Goal: Information Seeking & Learning: Learn about a topic

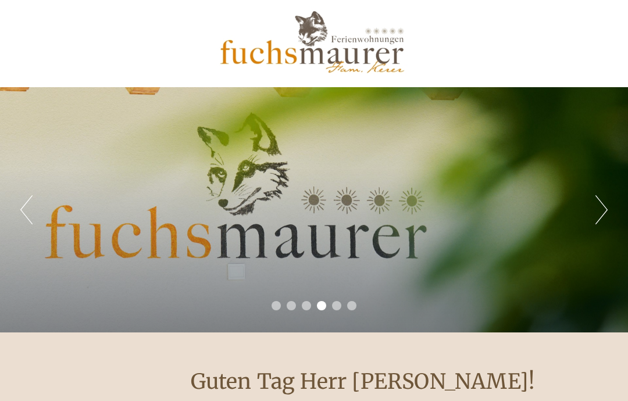
scroll to position [6, 0]
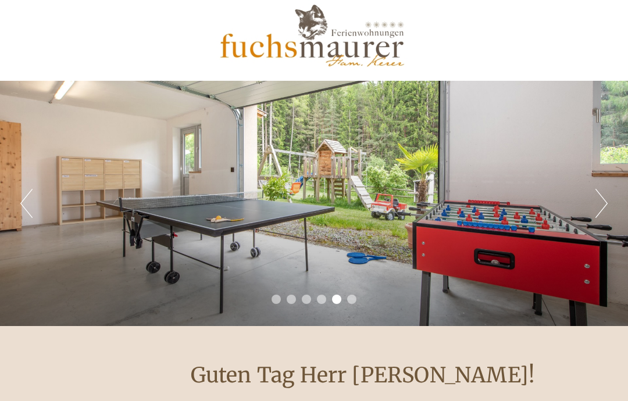
click at [601, 209] on button "Next" at bounding box center [601, 203] width 12 height 29
click at [601, 203] on button "Next" at bounding box center [601, 203] width 12 height 29
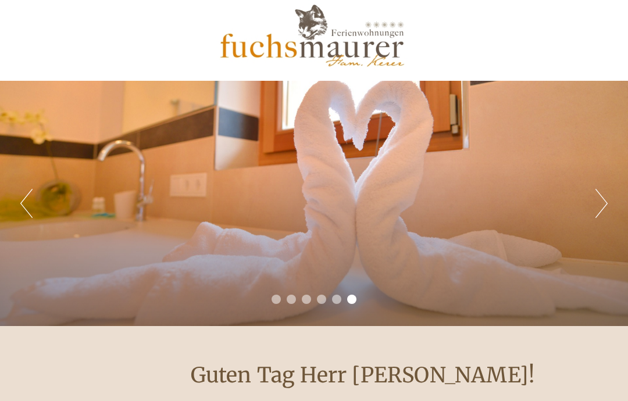
click at [601, 204] on button "Next" at bounding box center [601, 203] width 12 height 29
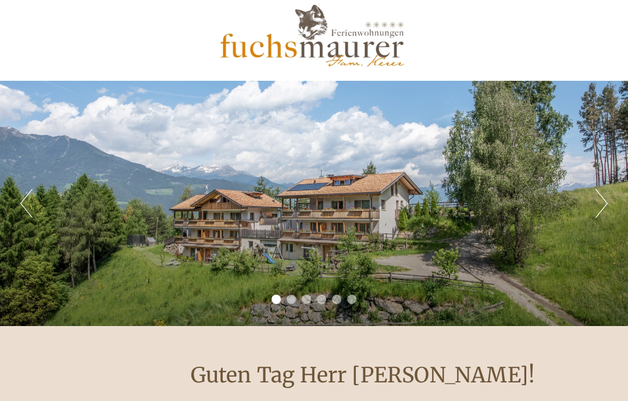
click at [601, 204] on button "Next" at bounding box center [601, 203] width 12 height 29
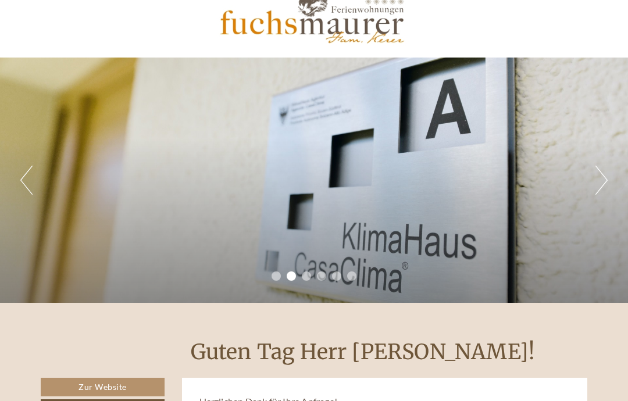
scroll to position [30, 0]
click at [607, 180] on button "Next" at bounding box center [601, 180] width 12 height 29
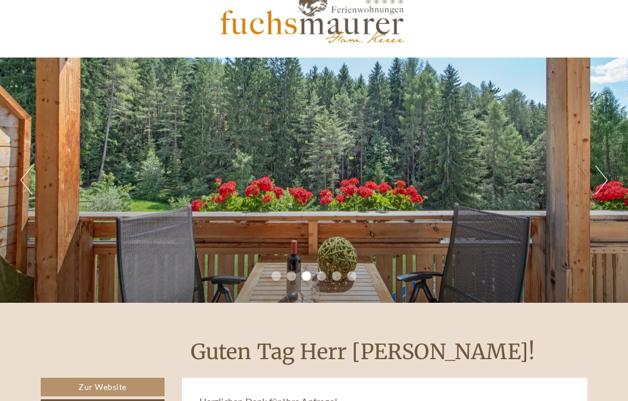
click at [606, 177] on button "Next" at bounding box center [601, 180] width 12 height 29
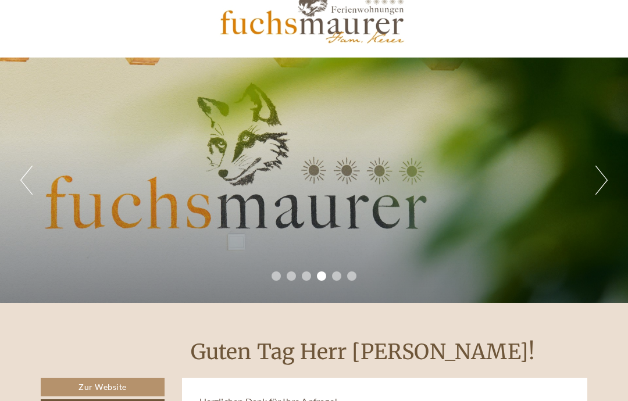
click at [605, 184] on button "Next" at bounding box center [601, 180] width 12 height 29
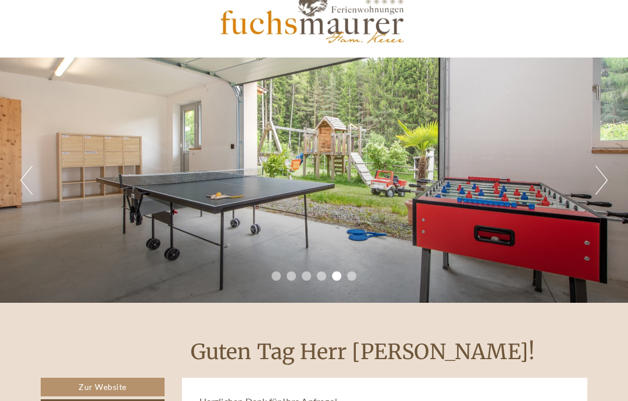
scroll to position [0, 0]
click at [601, 186] on button "Next" at bounding box center [601, 180] width 12 height 29
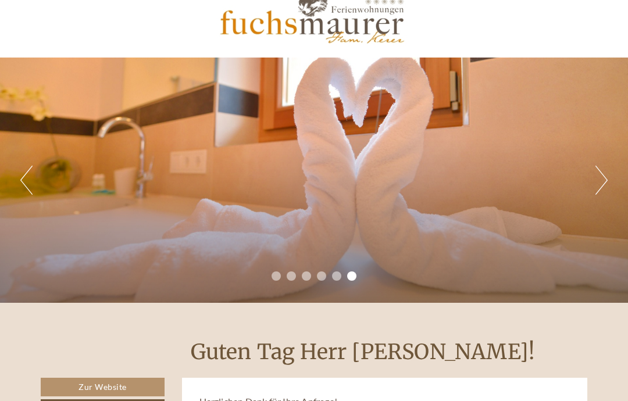
click at [603, 183] on button "Next" at bounding box center [601, 180] width 12 height 29
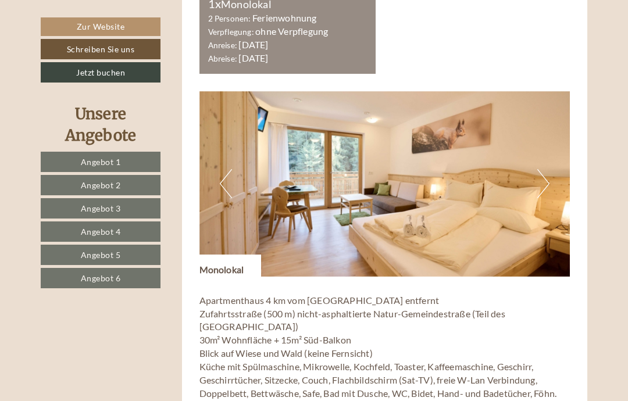
scroll to position [605, 0]
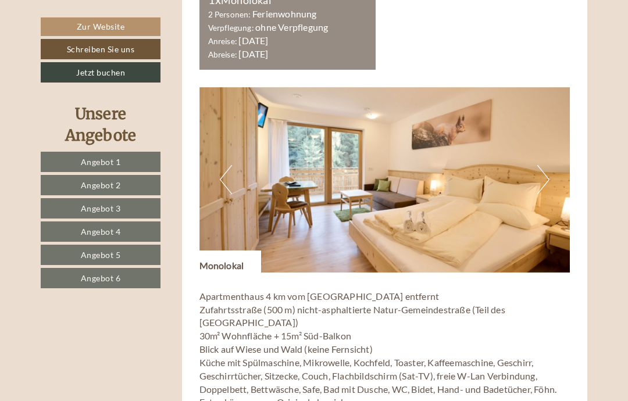
click at [542, 173] on button "Next" at bounding box center [543, 179] width 12 height 29
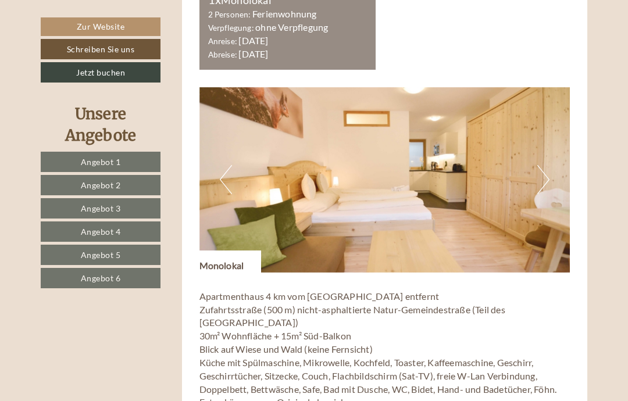
click at [540, 170] on button "Next" at bounding box center [543, 179] width 12 height 29
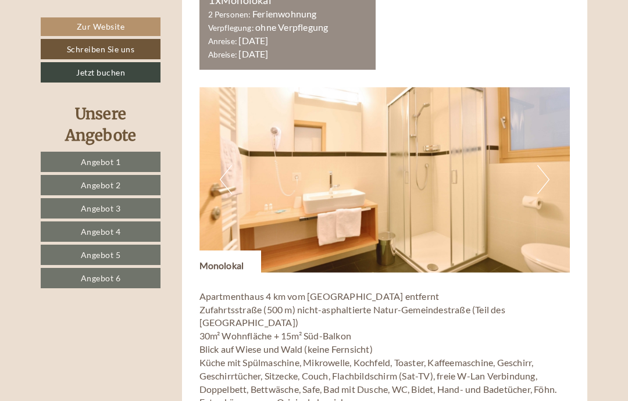
click at [543, 174] on button "Next" at bounding box center [543, 179] width 12 height 29
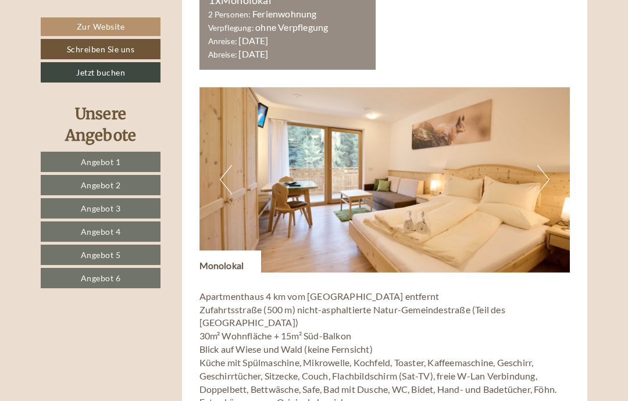
click at [541, 175] on button "Next" at bounding box center [543, 179] width 12 height 29
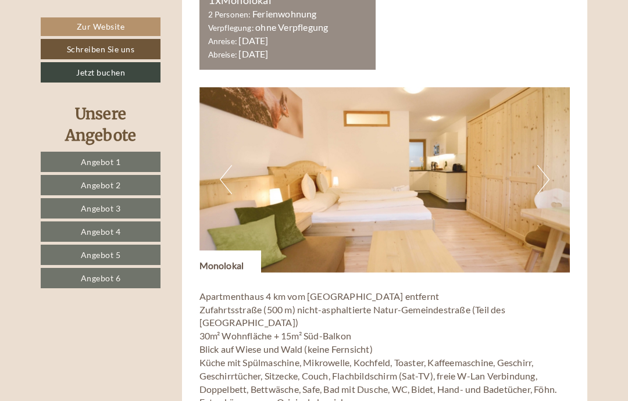
click at [224, 173] on button "Previous" at bounding box center [226, 179] width 12 height 29
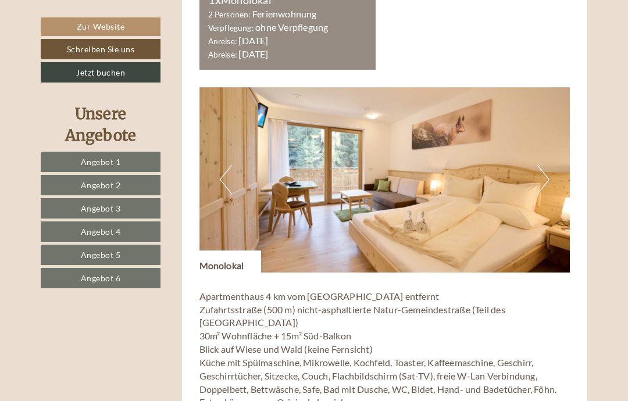
click at [549, 168] on img at bounding box center [384, 179] width 371 height 185
click at [540, 173] on button "Next" at bounding box center [543, 179] width 12 height 29
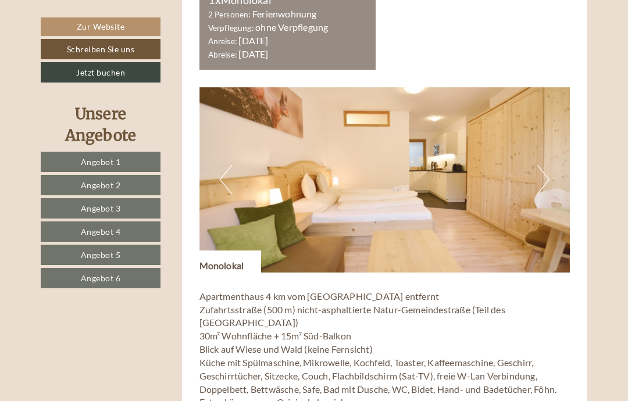
click at [547, 172] on button "Next" at bounding box center [543, 179] width 12 height 29
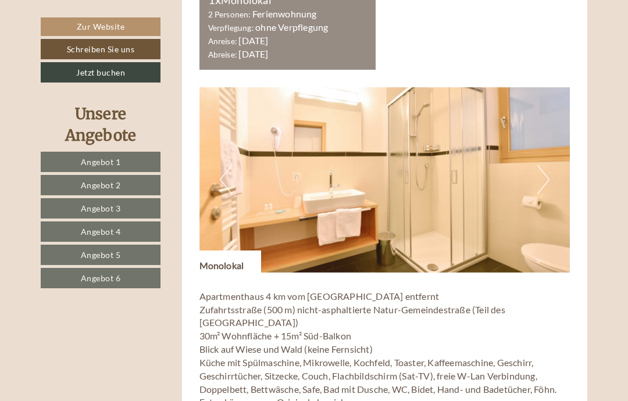
click at [549, 175] on button "Next" at bounding box center [543, 179] width 12 height 29
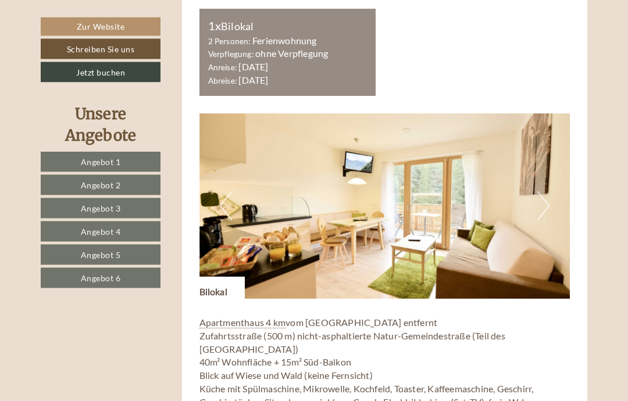
scroll to position [1347, 0]
click at [546, 192] on button "Next" at bounding box center [543, 205] width 12 height 29
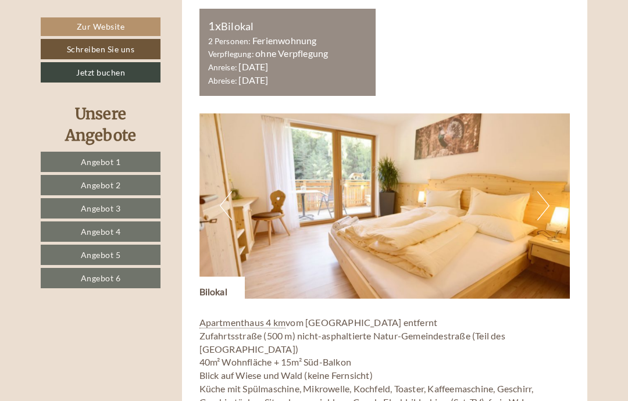
click at [550, 195] on img at bounding box center [384, 205] width 371 height 185
click at [542, 192] on button "Next" at bounding box center [543, 205] width 12 height 29
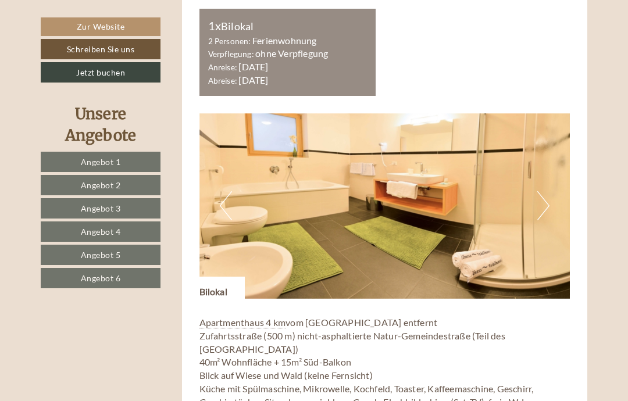
click at [545, 194] on button "Next" at bounding box center [543, 205] width 12 height 29
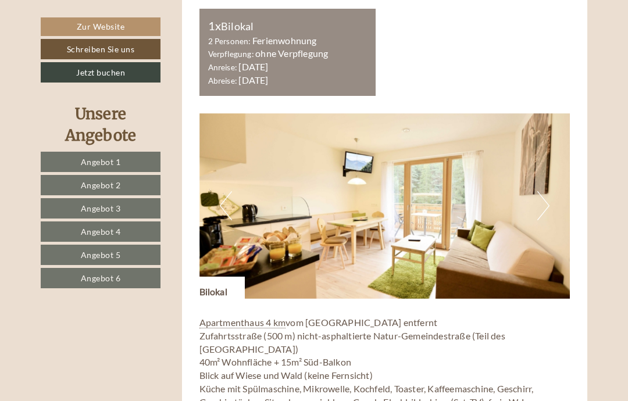
click at [542, 195] on button "Next" at bounding box center [543, 205] width 12 height 29
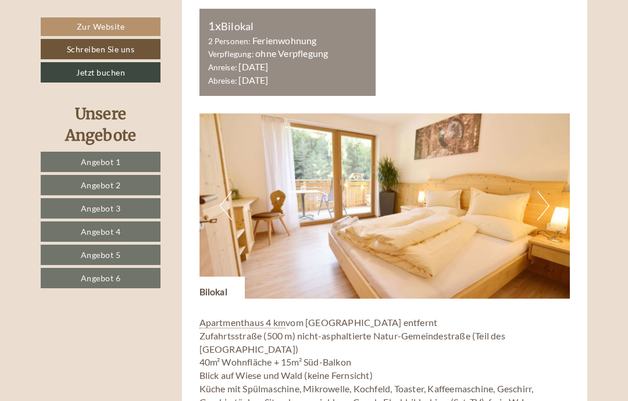
click at [539, 191] on button "Next" at bounding box center [543, 205] width 12 height 29
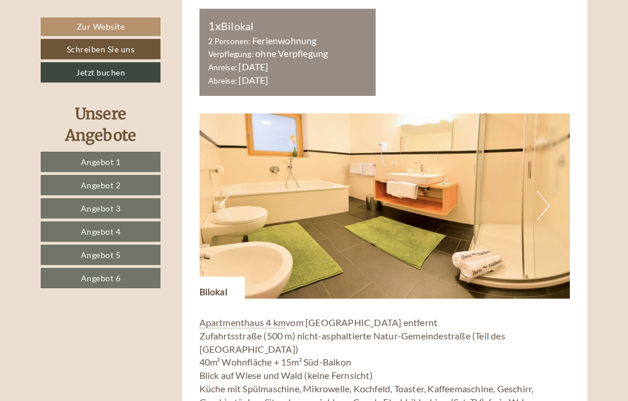
click at [547, 194] on button "Next" at bounding box center [543, 205] width 12 height 29
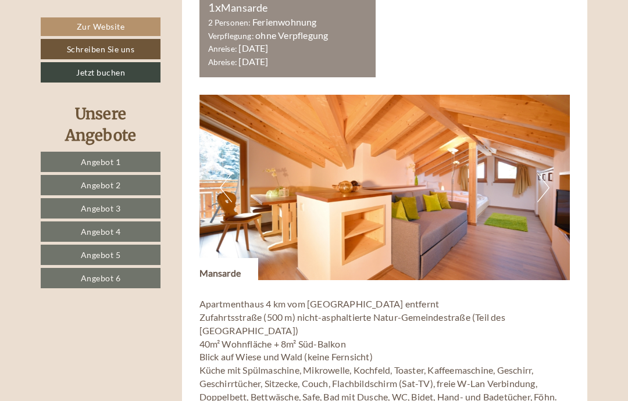
scroll to position [2919, 0]
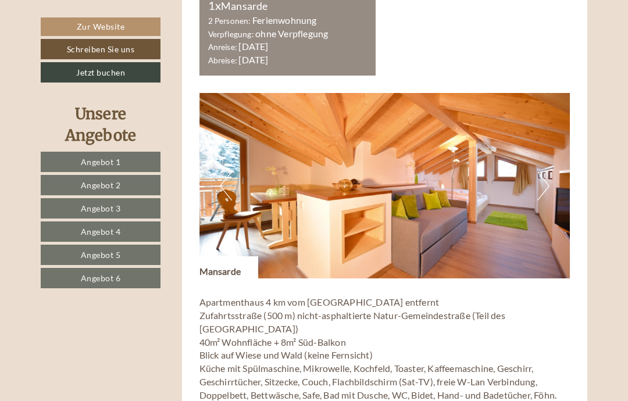
click at [549, 137] on img at bounding box center [384, 185] width 371 height 185
click at [549, 171] on button "Next" at bounding box center [543, 185] width 12 height 29
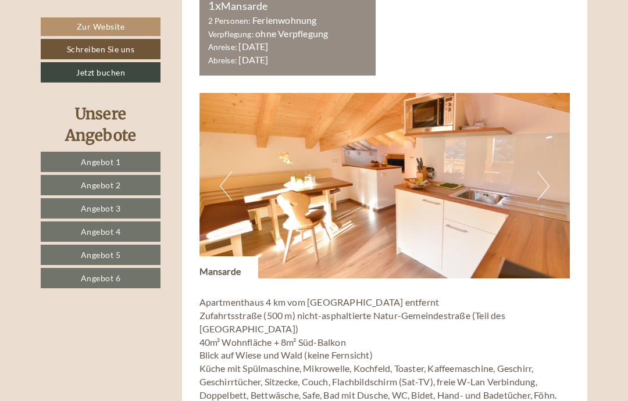
click at [547, 171] on button "Next" at bounding box center [543, 185] width 12 height 29
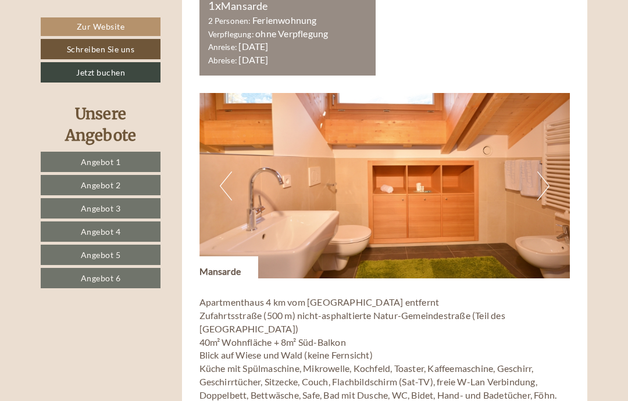
click at [550, 141] on img at bounding box center [384, 185] width 371 height 185
click at [542, 171] on button "Next" at bounding box center [543, 185] width 12 height 29
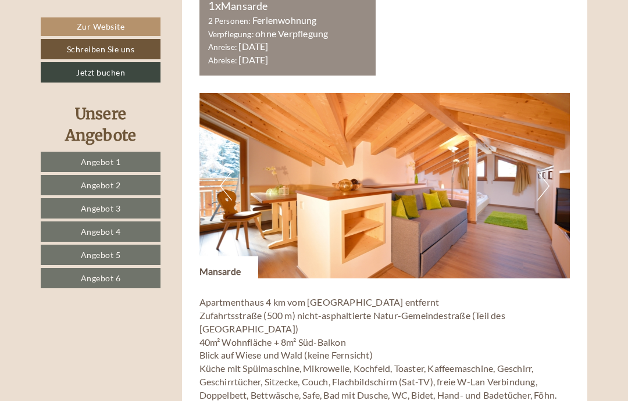
click at [546, 171] on button "Next" at bounding box center [543, 185] width 12 height 29
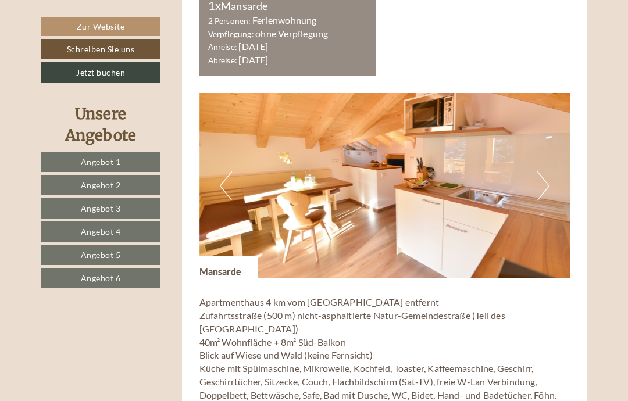
click at [549, 136] on img at bounding box center [384, 185] width 371 height 185
click at [541, 171] on button "Next" at bounding box center [543, 185] width 12 height 29
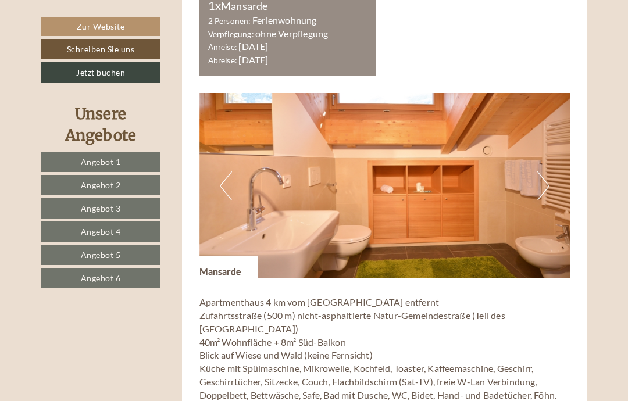
click at [544, 171] on button "Next" at bounding box center [543, 185] width 12 height 29
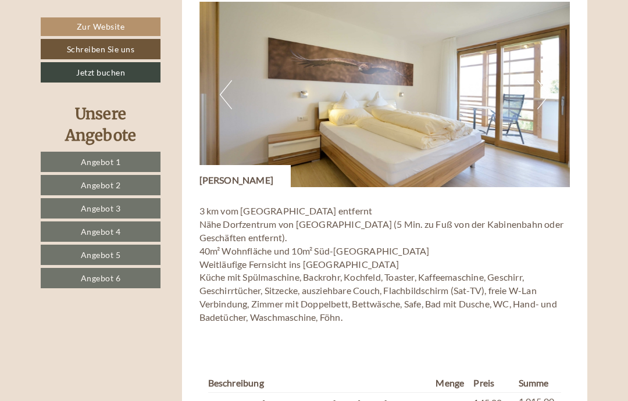
scroll to position [3779, 0]
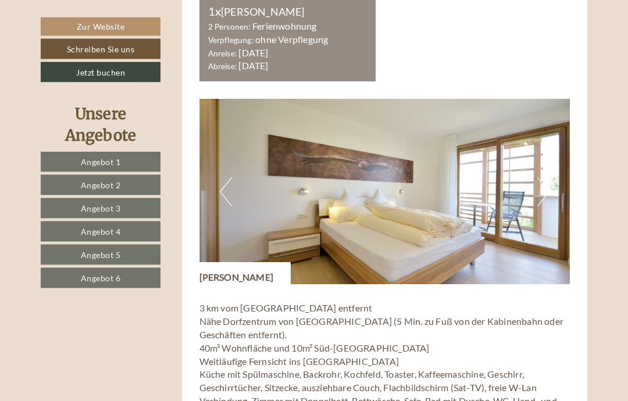
click at [544, 178] on button "Next" at bounding box center [543, 192] width 12 height 29
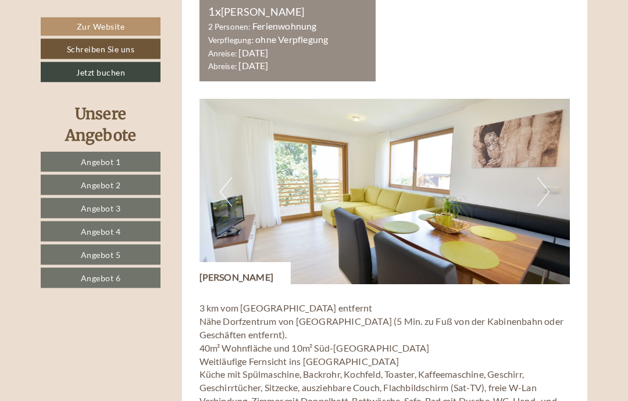
scroll to position [3682, 0]
click at [543, 177] on button "Next" at bounding box center [543, 191] width 12 height 29
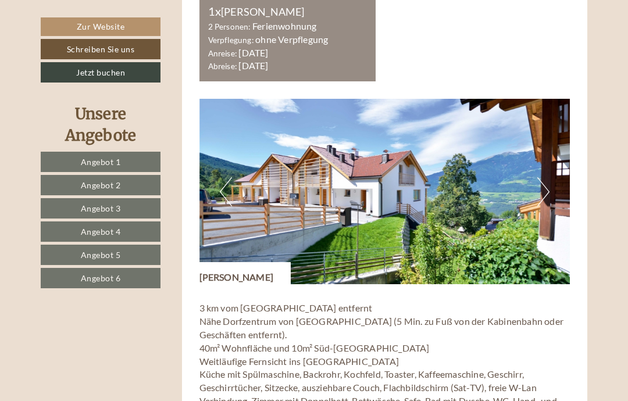
click at [543, 177] on button "Next" at bounding box center [543, 191] width 12 height 29
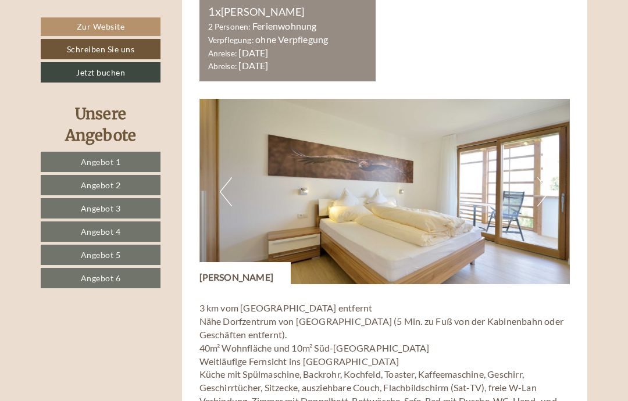
click at [548, 177] on button "Next" at bounding box center [543, 191] width 12 height 29
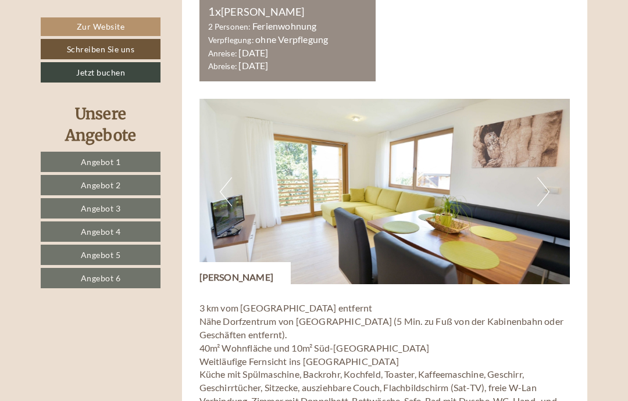
click at [546, 177] on button "Next" at bounding box center [543, 191] width 12 height 29
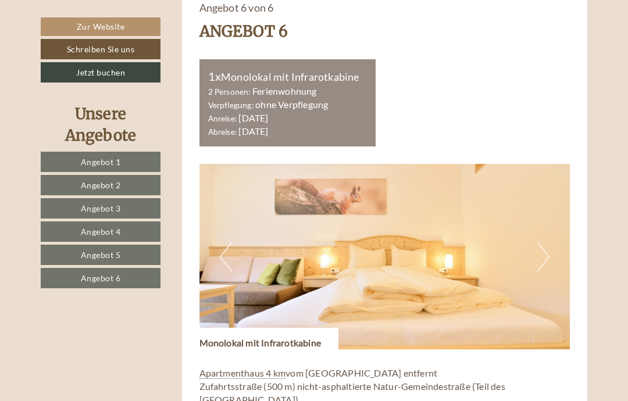
scroll to position [4374, 0]
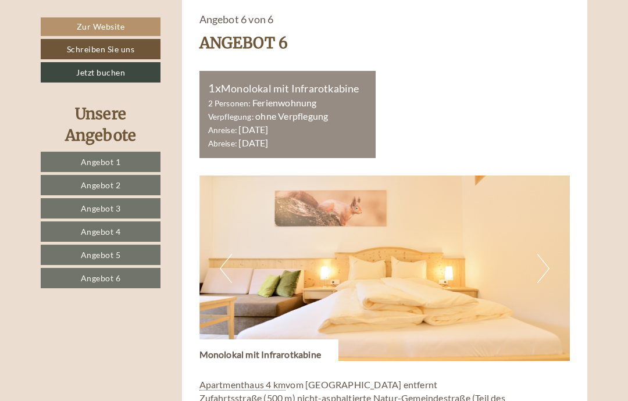
click at [543, 254] on button "Next" at bounding box center [543, 268] width 12 height 29
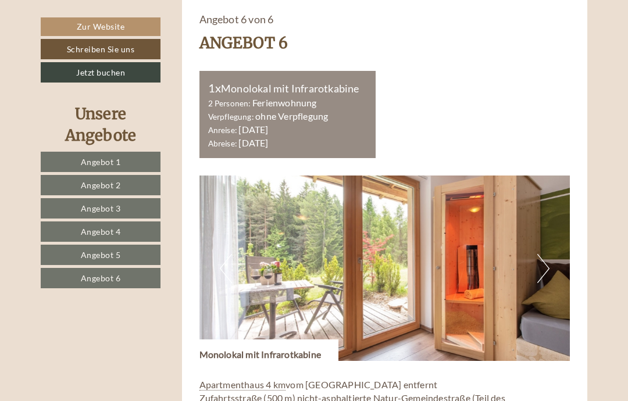
click at [549, 254] on button "Next" at bounding box center [543, 268] width 12 height 29
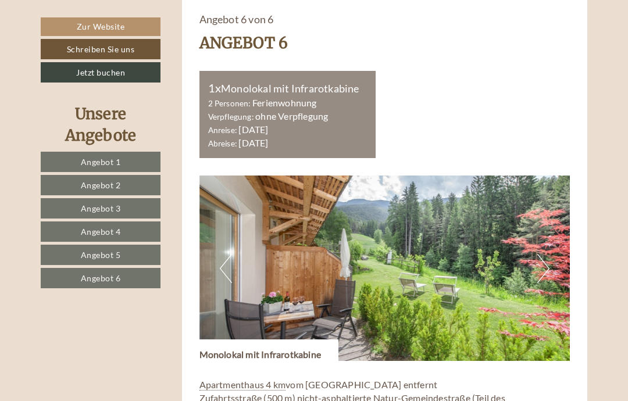
click at [545, 254] on button "Next" at bounding box center [543, 268] width 12 height 29
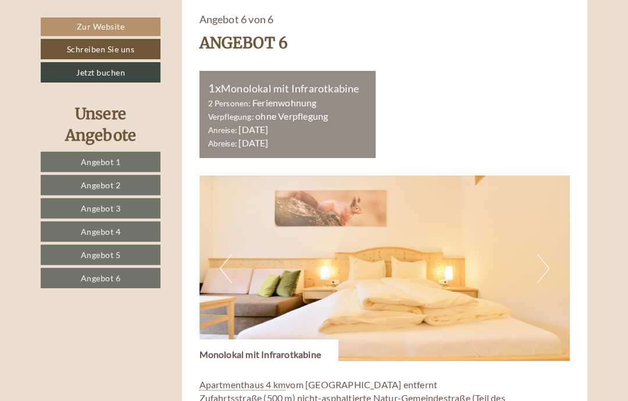
click at [545, 254] on button "Next" at bounding box center [543, 268] width 12 height 29
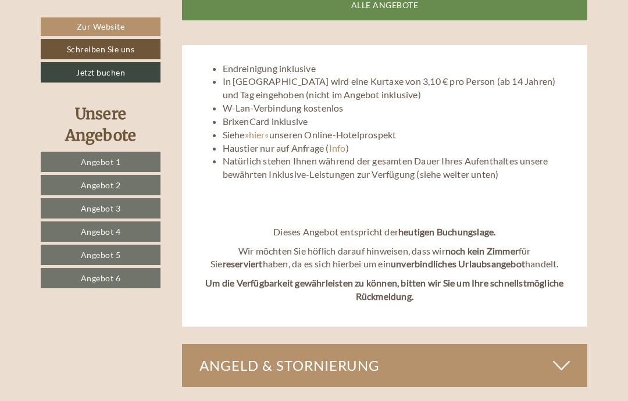
scroll to position [5168, 0]
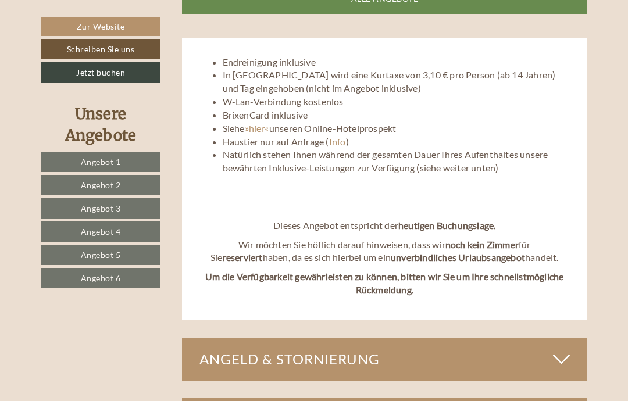
click at [557, 349] on icon at bounding box center [561, 359] width 17 height 20
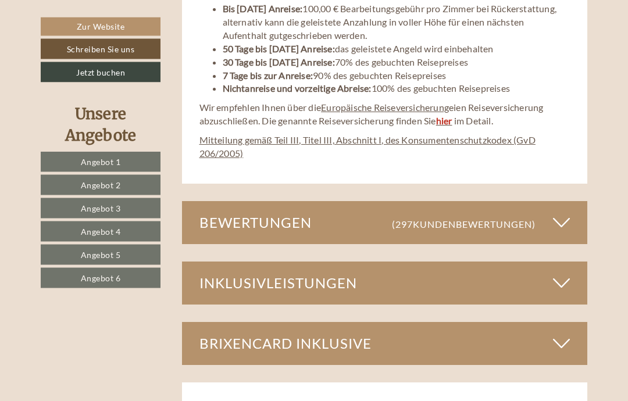
scroll to position [5655, 0]
click at [564, 273] on icon at bounding box center [561, 283] width 17 height 20
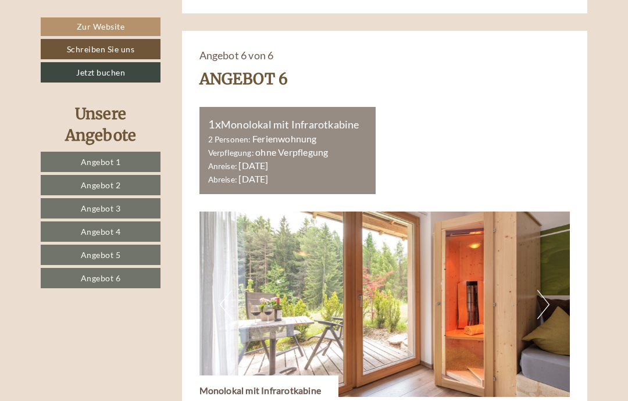
scroll to position [4325, 0]
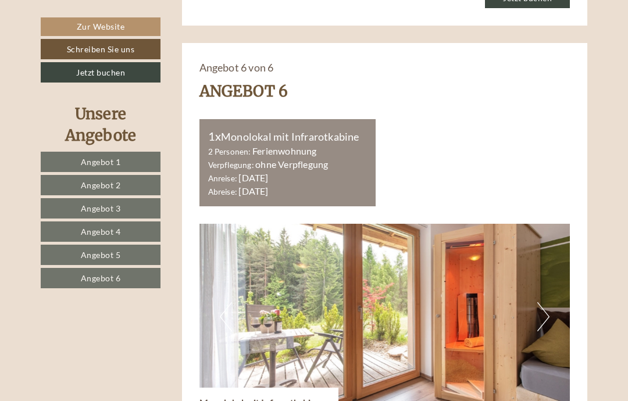
click at [544, 302] on button "Next" at bounding box center [543, 316] width 12 height 29
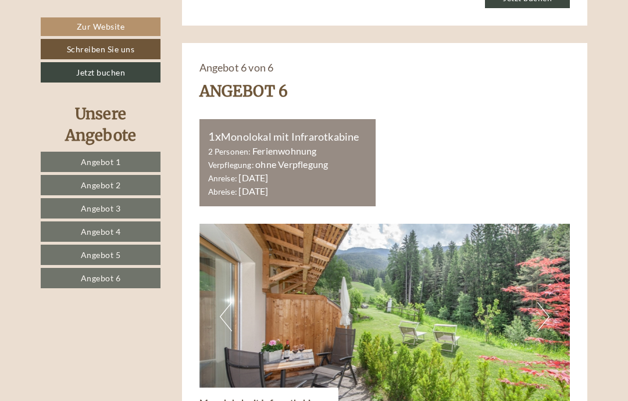
click at [545, 302] on button "Next" at bounding box center [543, 316] width 12 height 29
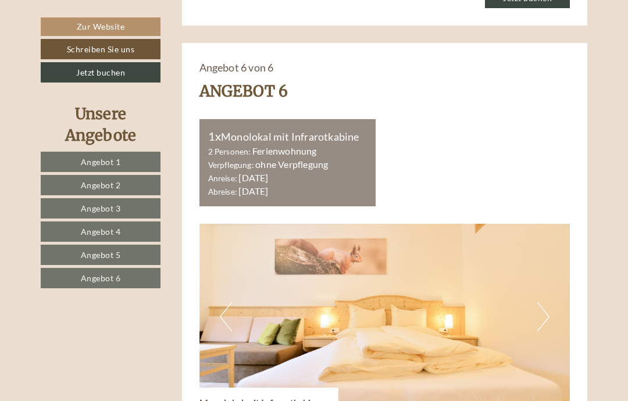
click at [547, 302] on button "Next" at bounding box center [543, 316] width 12 height 29
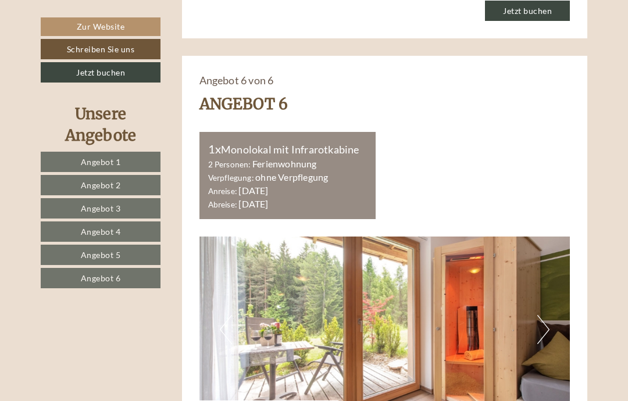
scroll to position [4311, 0]
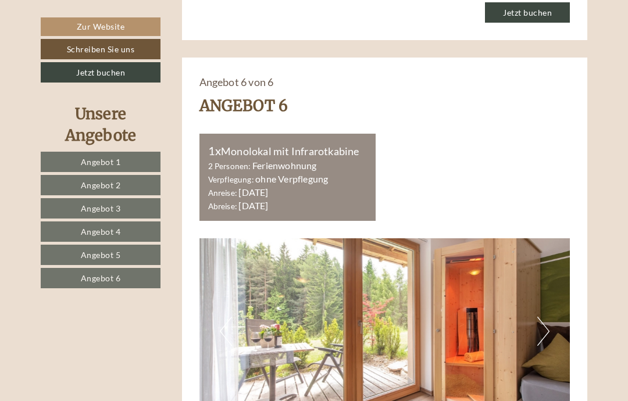
click at [539, 317] on button "Next" at bounding box center [543, 331] width 12 height 29
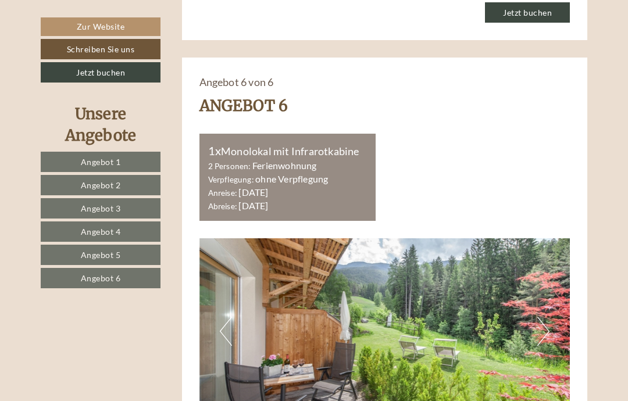
click at [541, 317] on button "Next" at bounding box center [543, 331] width 12 height 29
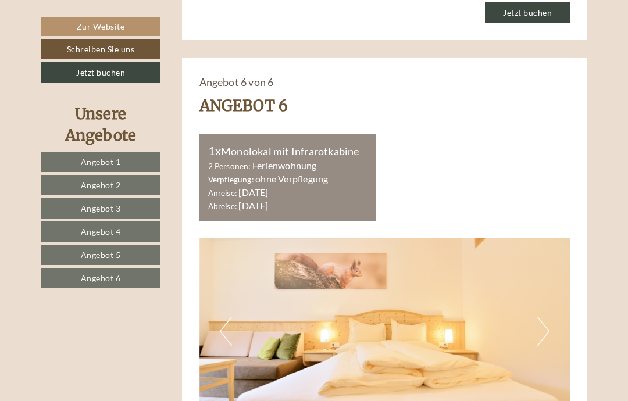
click at [542, 317] on button "Next" at bounding box center [543, 331] width 12 height 29
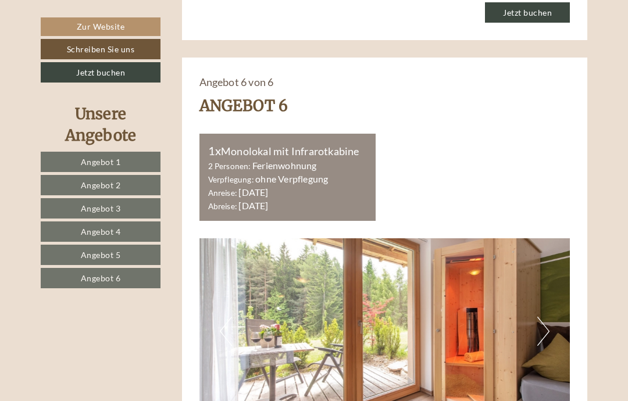
click at [545, 317] on button "Next" at bounding box center [543, 331] width 12 height 29
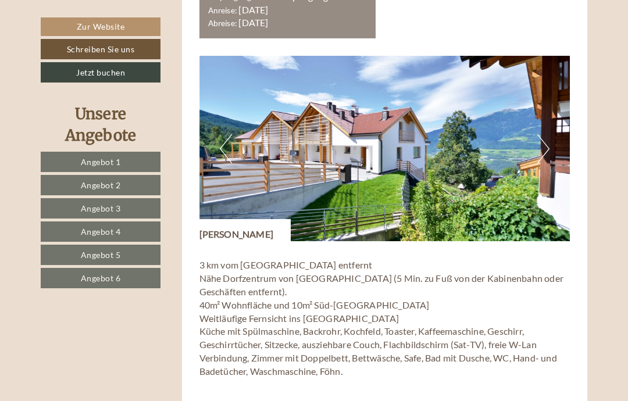
scroll to position [3724, 0]
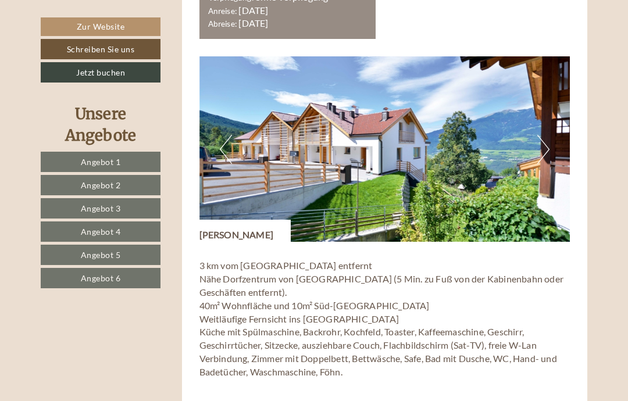
click at [539, 135] on button "Next" at bounding box center [543, 149] width 12 height 29
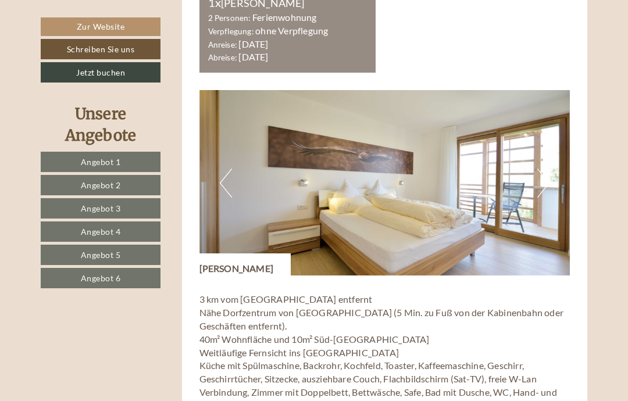
scroll to position [3690, 0]
click at [536, 131] on img at bounding box center [384, 183] width 371 height 185
click at [546, 169] on button "Next" at bounding box center [543, 183] width 12 height 29
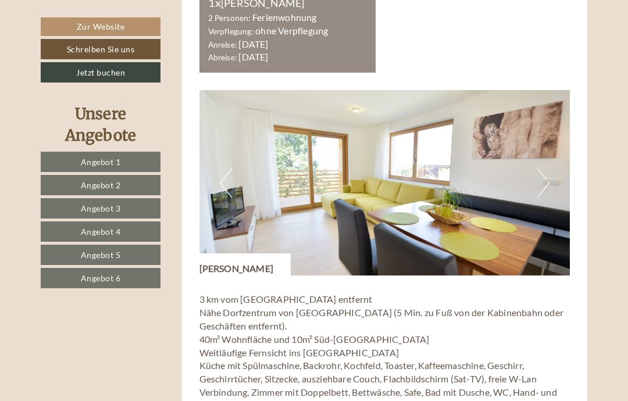
click at [550, 127] on img at bounding box center [384, 182] width 371 height 185
click at [540, 169] on button "Next" at bounding box center [543, 183] width 12 height 29
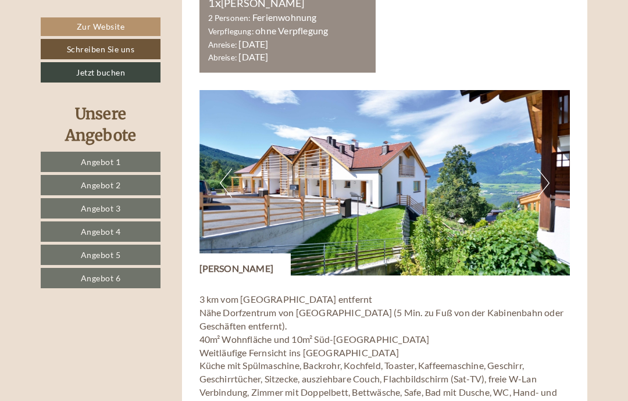
click at [542, 169] on button "Next" at bounding box center [543, 183] width 12 height 29
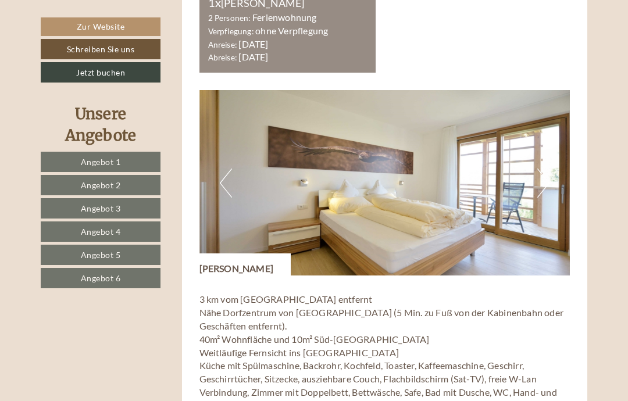
click at [544, 169] on button "Next" at bounding box center [543, 183] width 12 height 29
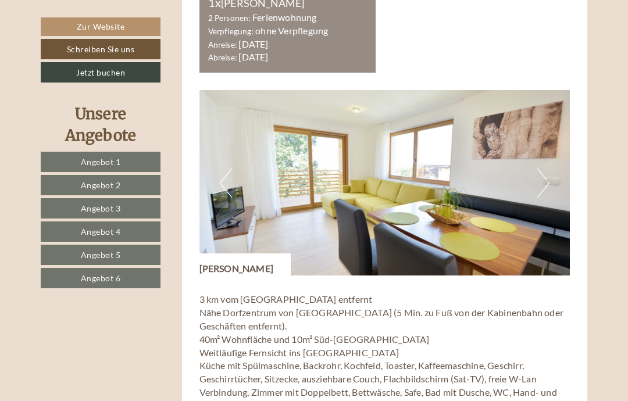
click at [540, 169] on button "Next" at bounding box center [543, 183] width 12 height 29
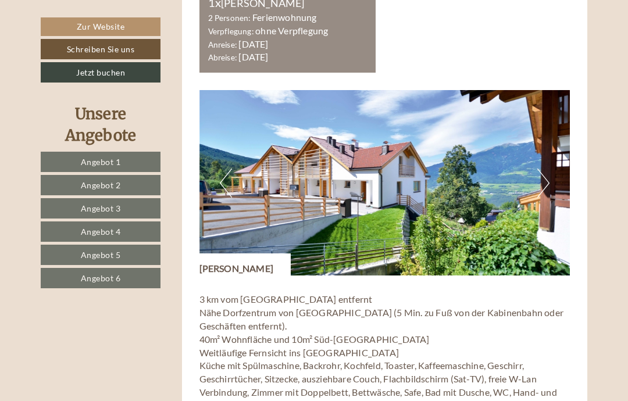
click at [542, 169] on button "Next" at bounding box center [543, 183] width 12 height 29
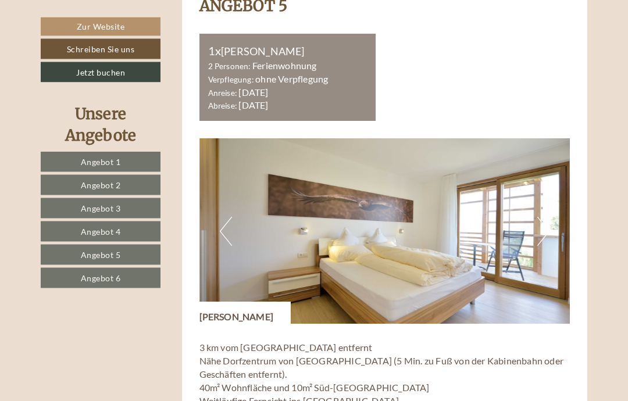
scroll to position [3643, 0]
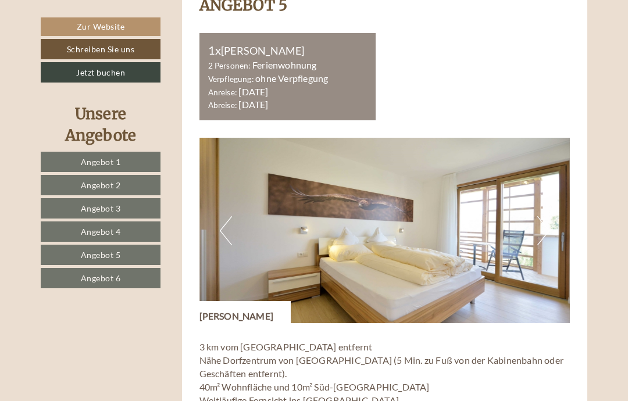
click at [110, 257] on span "Angebot 5" at bounding box center [101, 255] width 40 height 10
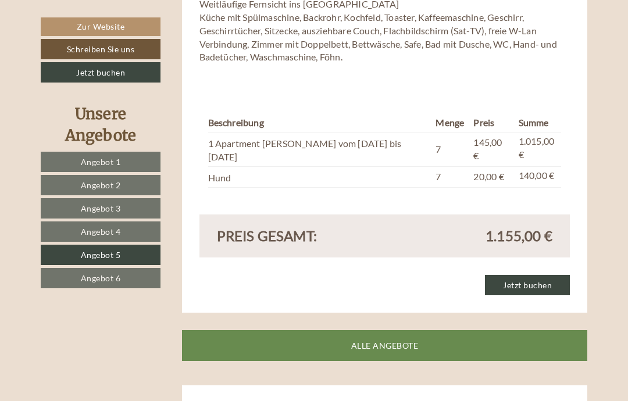
scroll to position [947, 0]
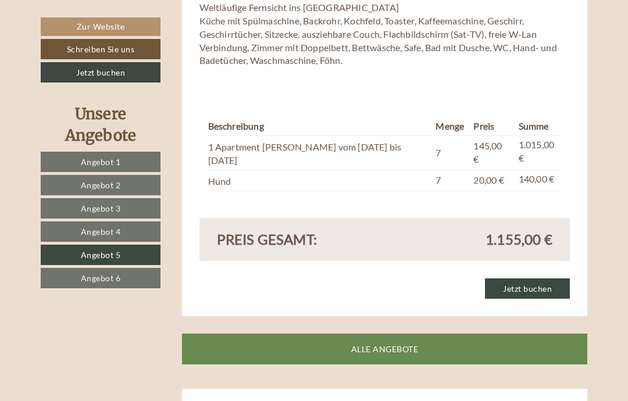
click at [114, 28] on link "Zur Website" at bounding box center [101, 26] width 120 height 19
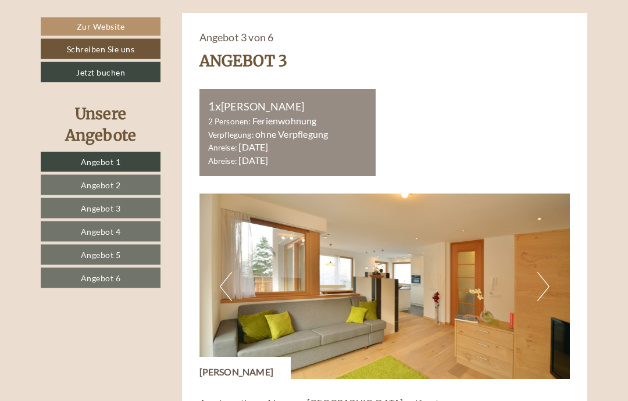
scroll to position [2036, 0]
click at [548, 272] on button "Next" at bounding box center [543, 286] width 12 height 29
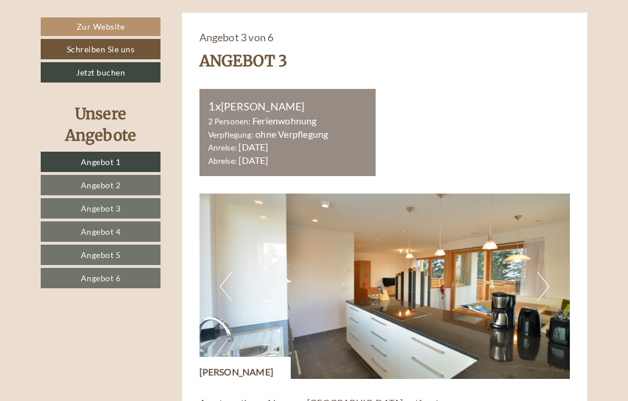
click at [547, 272] on button "Next" at bounding box center [543, 286] width 12 height 29
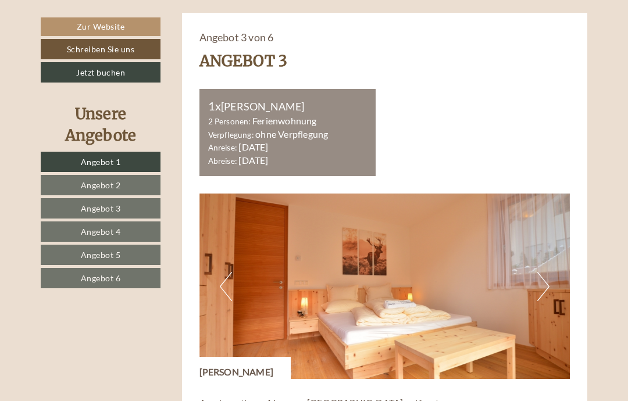
click at [545, 272] on button "Next" at bounding box center [543, 286] width 12 height 29
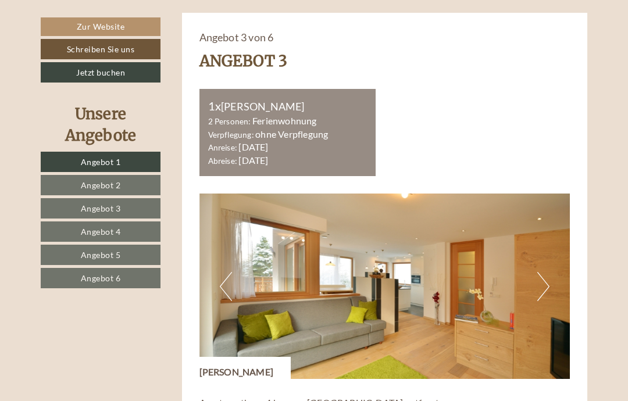
click at [547, 272] on button "Next" at bounding box center [543, 286] width 12 height 29
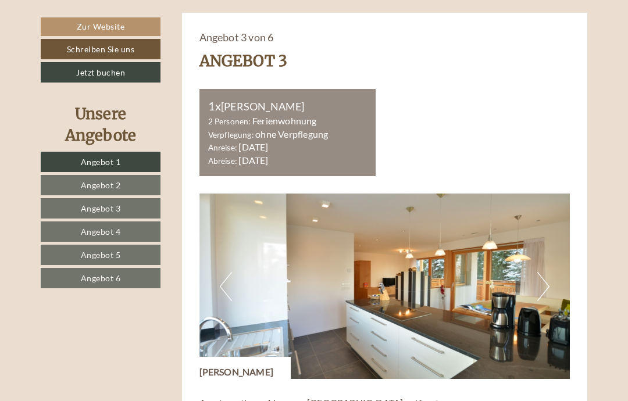
click at [545, 272] on button "Next" at bounding box center [543, 286] width 12 height 29
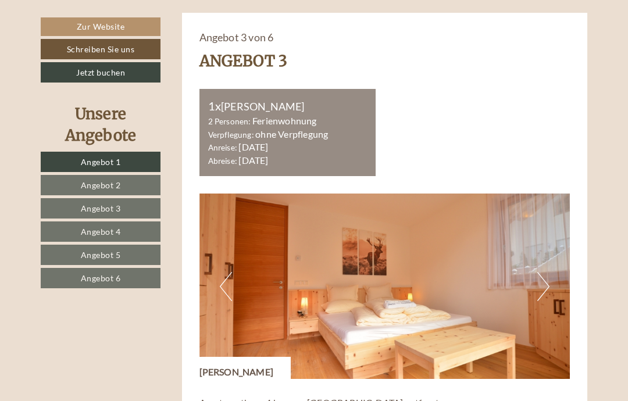
click at [543, 272] on button "Next" at bounding box center [543, 286] width 12 height 29
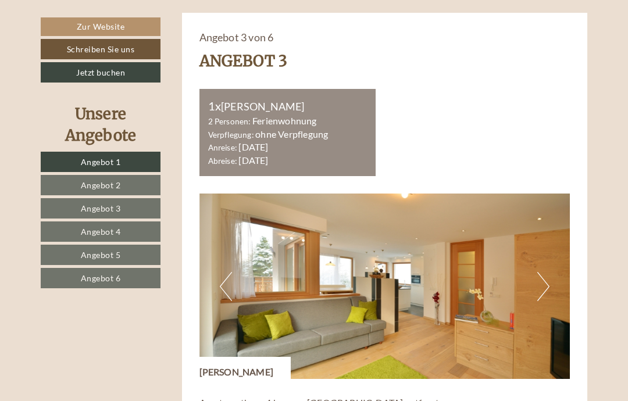
click at [547, 272] on button "Next" at bounding box center [543, 286] width 12 height 29
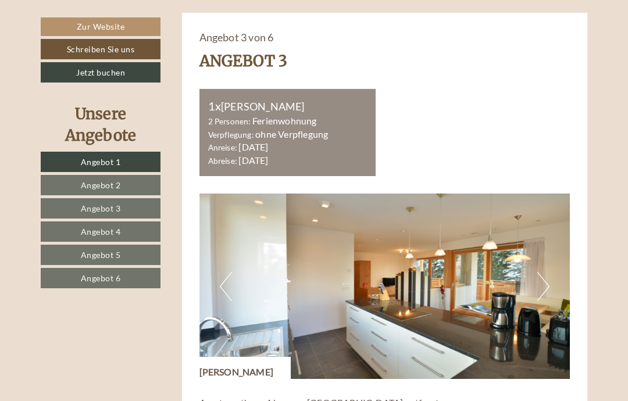
click at [545, 272] on button "Next" at bounding box center [543, 286] width 12 height 29
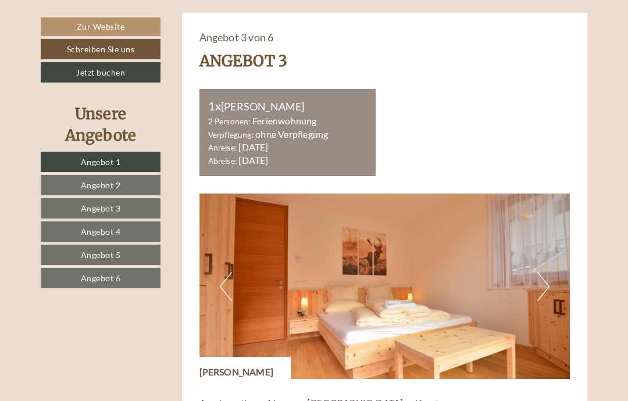
click at [550, 263] on img at bounding box center [384, 285] width 371 height 185
click at [540, 272] on button "Next" at bounding box center [543, 286] width 12 height 29
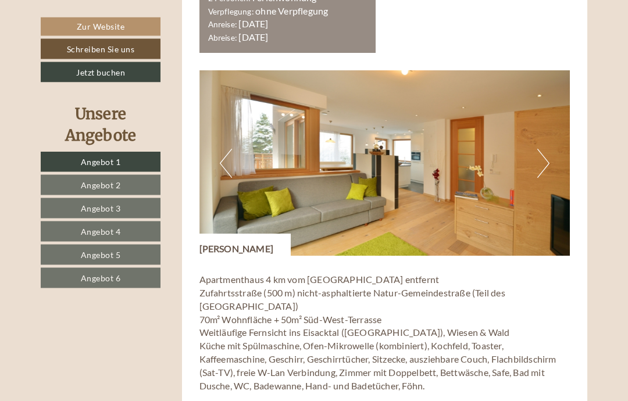
scroll to position [2159, 0]
click at [306, 287] on p "Apartmenthaus 4 km vom Hotel Torgglerhof entfernt Zufahrtsstraße (500 m) nicht-…" at bounding box center [384, 339] width 371 height 132
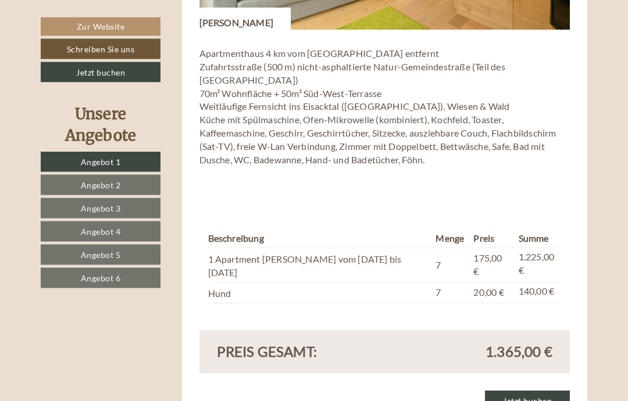
scroll to position [2385, 0]
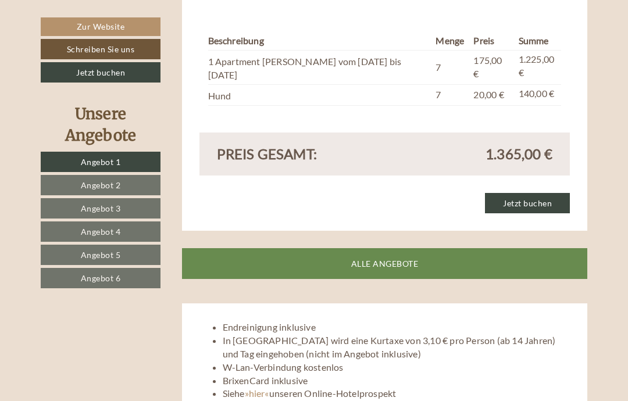
click at [388, 248] on link "ALLE ANGEBOTE" at bounding box center [385, 263] width 406 height 31
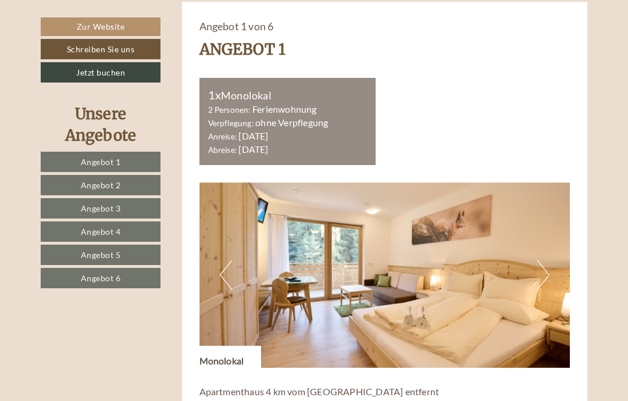
click at [394, 219] on img at bounding box center [384, 274] width 371 height 185
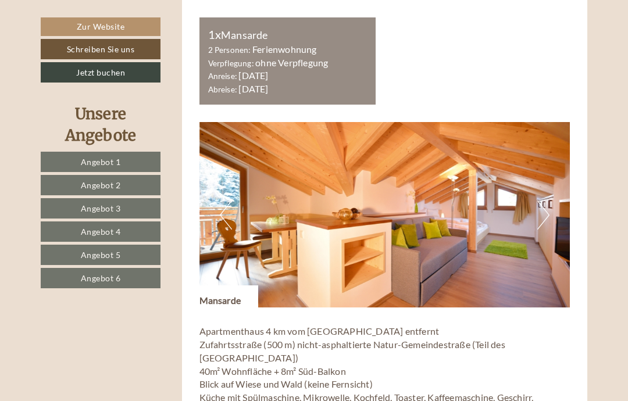
scroll to position [2889, 0]
click at [547, 201] on button "Next" at bounding box center [543, 215] width 12 height 29
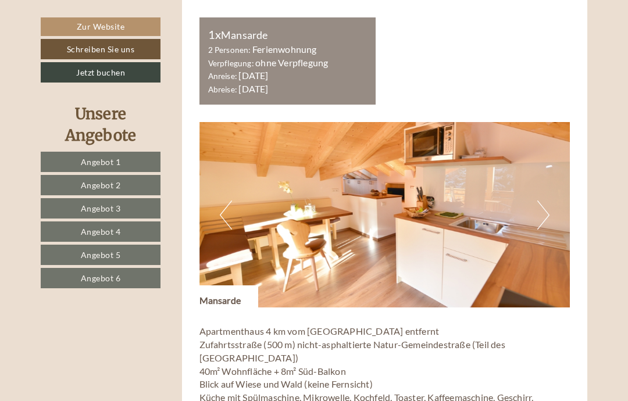
click at [551, 169] on img at bounding box center [384, 214] width 371 height 185
click at [540, 200] on button "Next" at bounding box center [543, 214] width 12 height 29
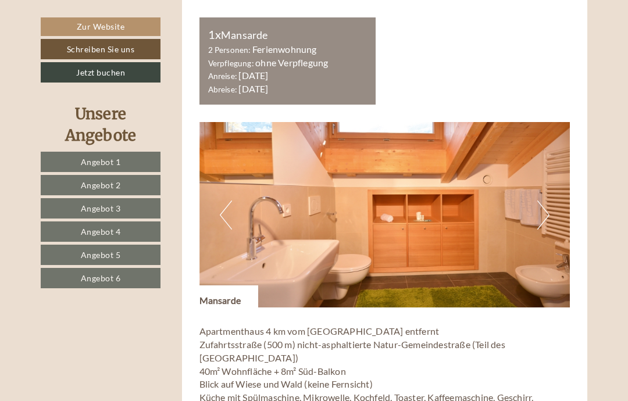
click at [541, 200] on button "Next" at bounding box center [543, 214] width 12 height 29
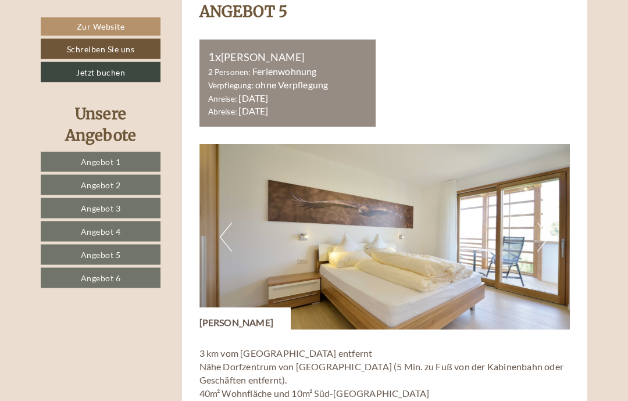
scroll to position [3620, 0]
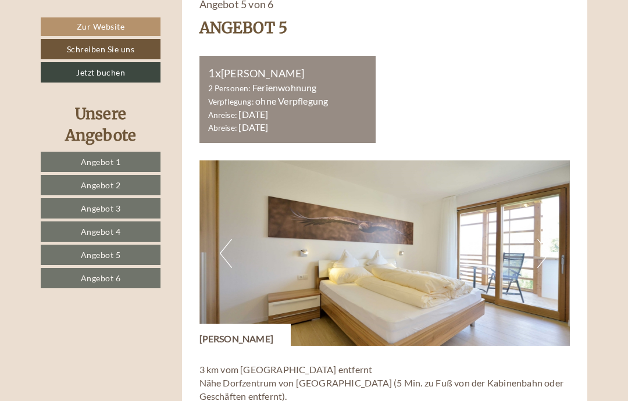
click at [542, 239] on button "Next" at bounding box center [543, 253] width 12 height 29
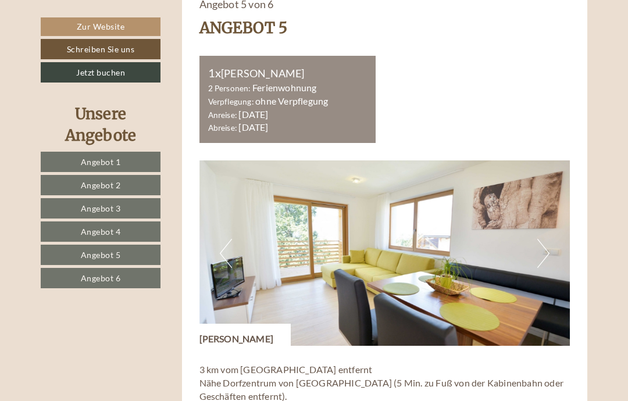
click at [546, 239] on button "Next" at bounding box center [543, 253] width 12 height 29
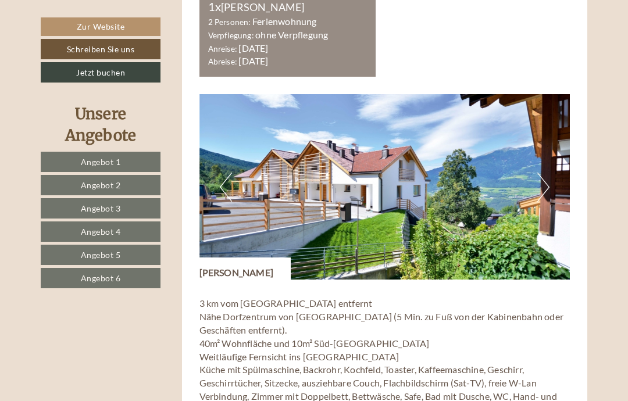
scroll to position [3689, 0]
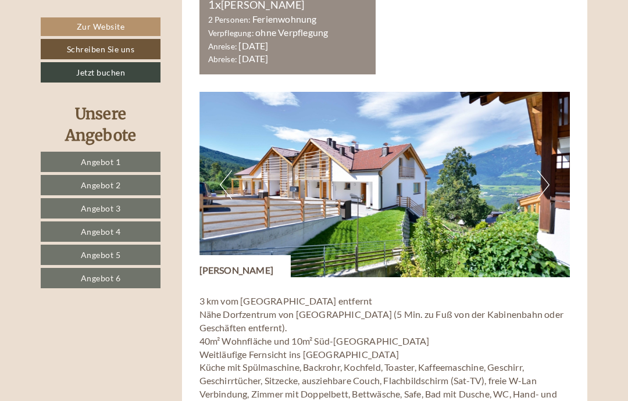
click at [547, 170] on button "Next" at bounding box center [543, 184] width 12 height 29
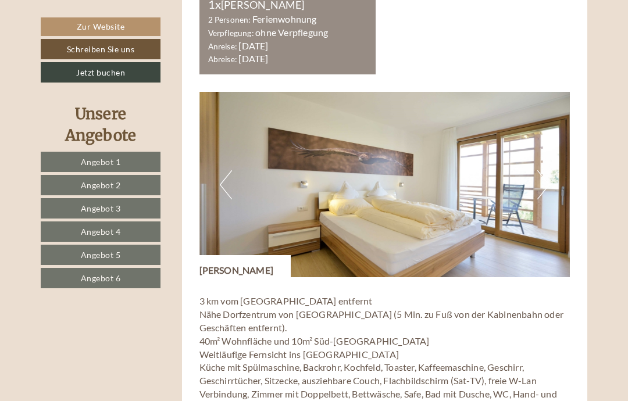
click at [546, 170] on button "Next" at bounding box center [543, 184] width 12 height 29
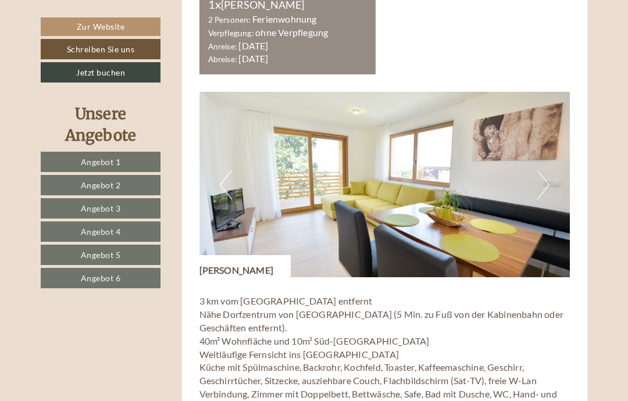
click at [547, 170] on button "Next" at bounding box center [543, 184] width 12 height 29
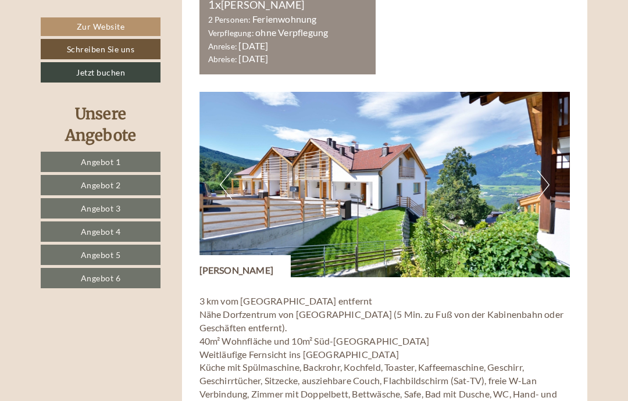
click at [545, 170] on button "Next" at bounding box center [543, 184] width 12 height 29
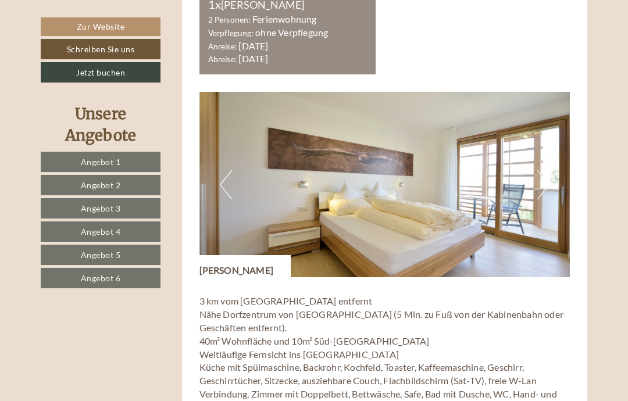
click at [549, 128] on img at bounding box center [384, 184] width 371 height 185
click at [546, 170] on button "Next" at bounding box center [543, 184] width 12 height 29
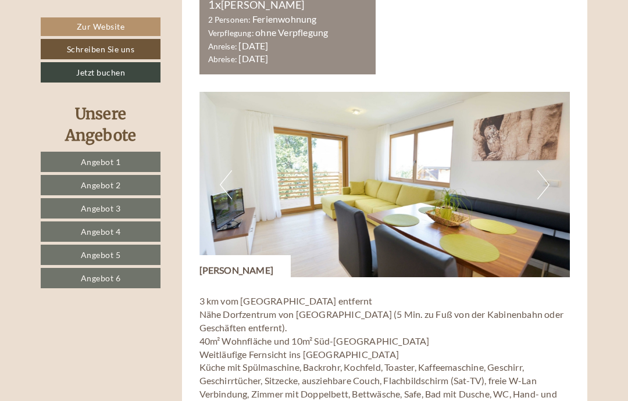
click at [541, 170] on button "Next" at bounding box center [543, 184] width 12 height 29
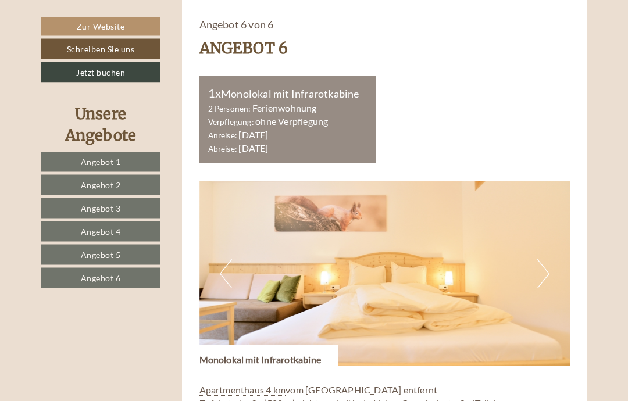
scroll to position [4368, 0]
click at [543, 259] on button "Next" at bounding box center [543, 273] width 12 height 29
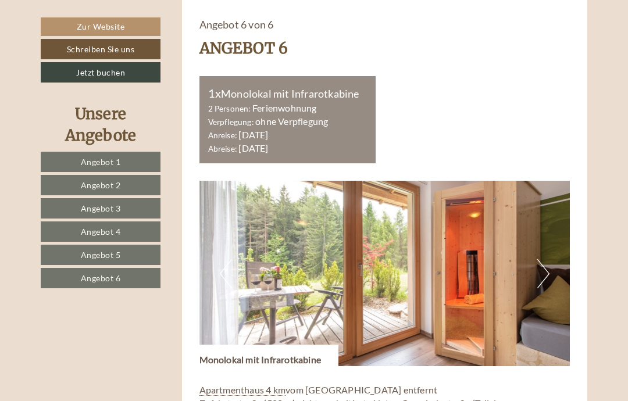
click at [546, 259] on button "Next" at bounding box center [543, 273] width 12 height 29
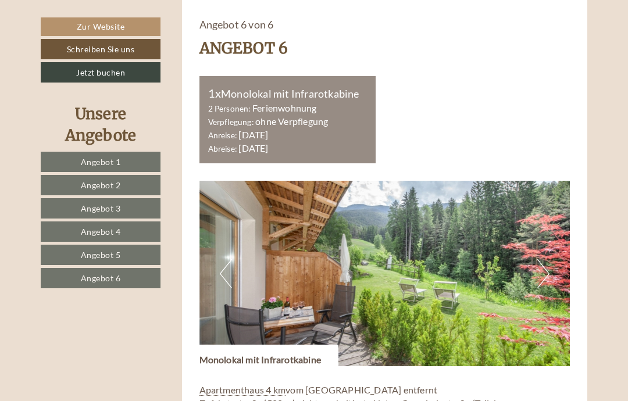
click at [239, 191] on img at bounding box center [384, 273] width 371 height 185
click at [546, 259] on button "Next" at bounding box center [543, 273] width 12 height 29
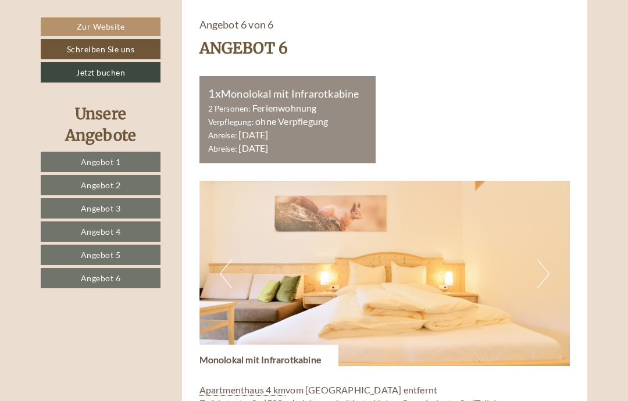
click at [544, 259] on button "Next" at bounding box center [543, 273] width 12 height 29
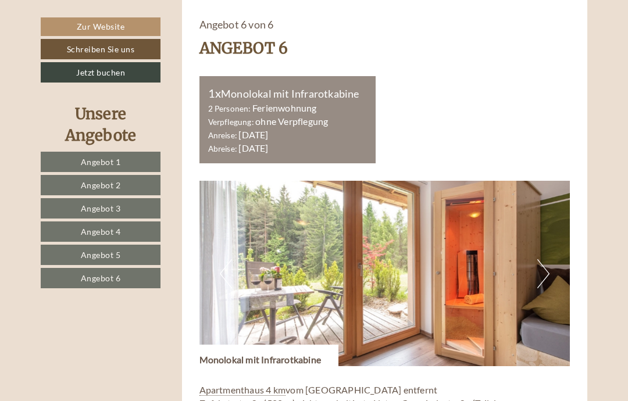
click at [546, 259] on button "Next" at bounding box center [543, 273] width 12 height 29
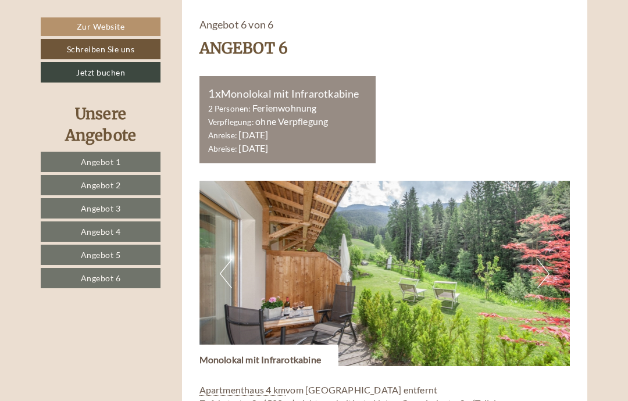
click at [550, 204] on img at bounding box center [384, 273] width 371 height 185
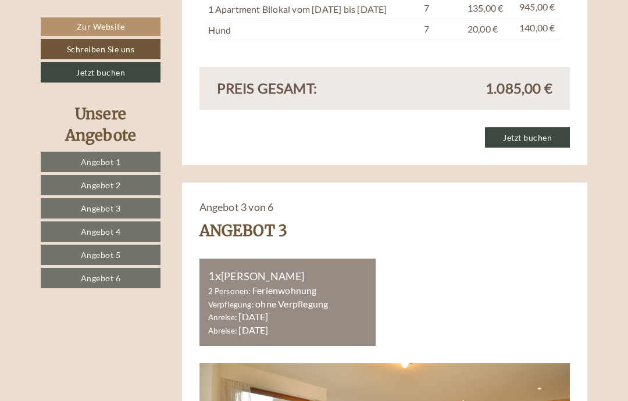
scroll to position [1840, 0]
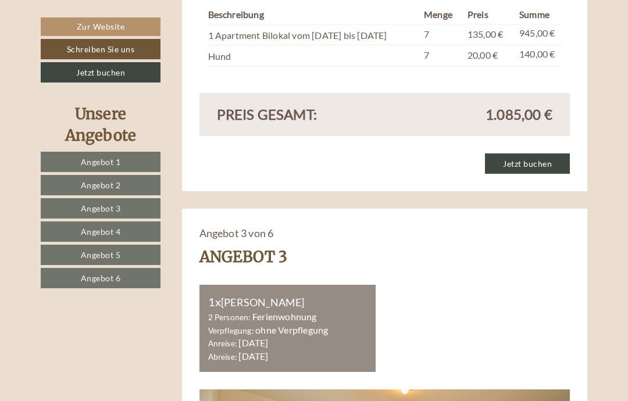
click at [121, 22] on link "Zur Website" at bounding box center [101, 26] width 120 height 19
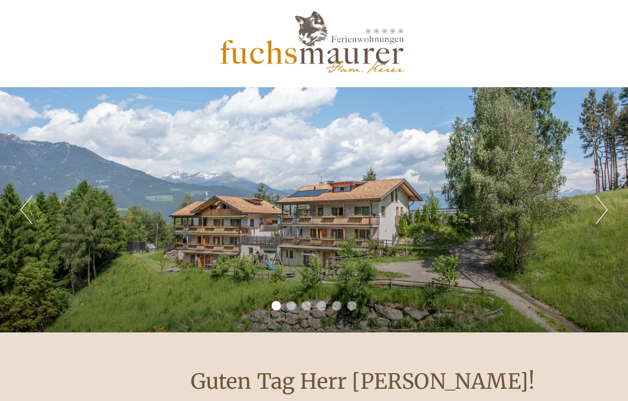
click at [590, 214] on div "Previous Next 1 2 3 4 5 6" at bounding box center [314, 209] width 628 height 245
click at [598, 208] on button "Next" at bounding box center [601, 209] width 12 height 29
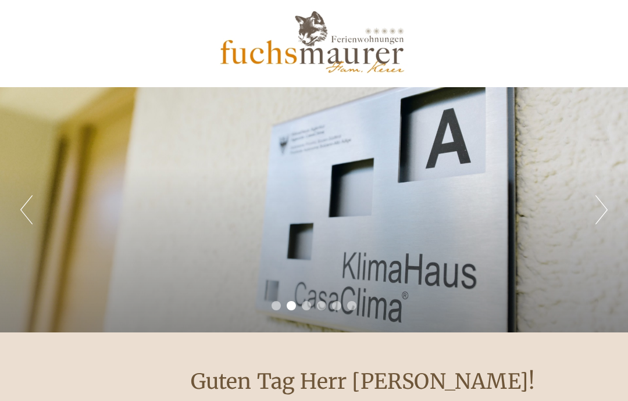
click at [593, 214] on div "Previous Next 1 2 3 4 5 6" at bounding box center [314, 209] width 628 height 245
click at [598, 212] on button "Next" at bounding box center [601, 209] width 12 height 29
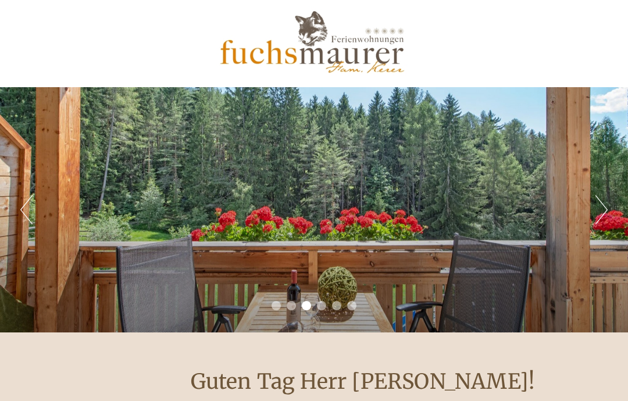
click at [595, 207] on button "Next" at bounding box center [601, 209] width 12 height 29
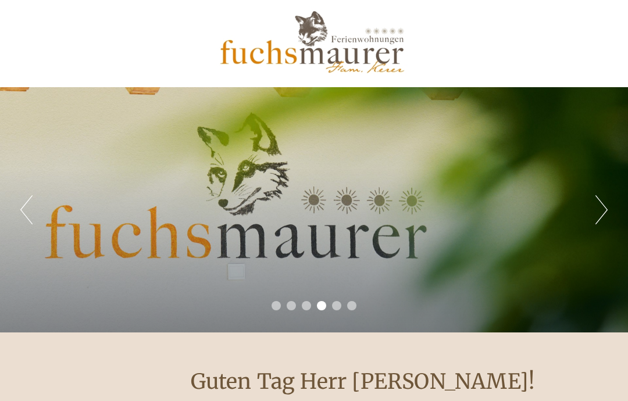
click at [592, 209] on div "Previous Next 1 2 3 4 5 6" at bounding box center [314, 209] width 628 height 245
click at [601, 210] on button "Next" at bounding box center [601, 209] width 12 height 29
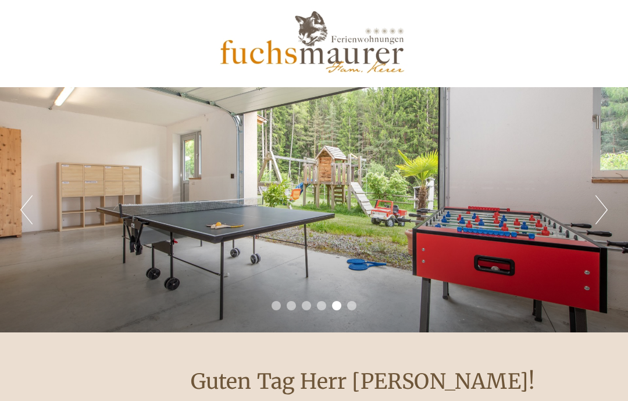
click at [600, 205] on button "Next" at bounding box center [601, 209] width 12 height 29
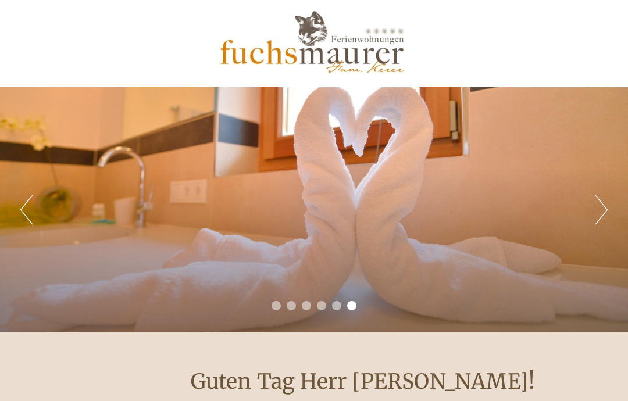
click at [596, 207] on button "Next" at bounding box center [601, 209] width 12 height 29
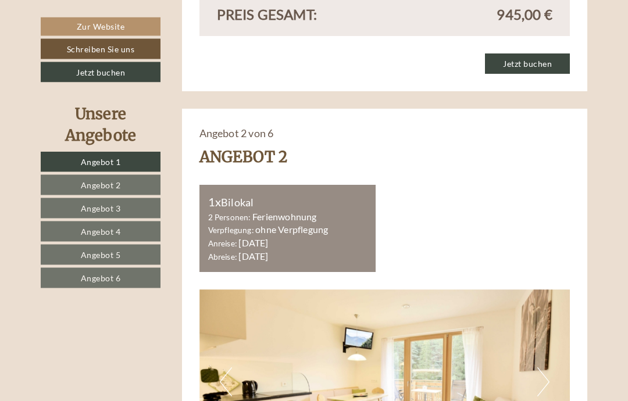
scroll to position [1185, 0]
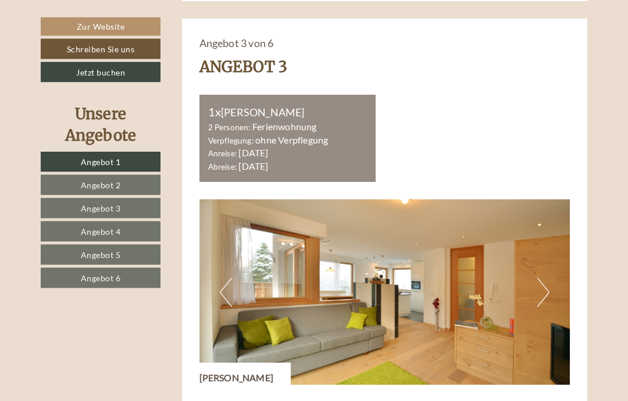
click at [544, 278] on button "Next" at bounding box center [543, 292] width 12 height 29
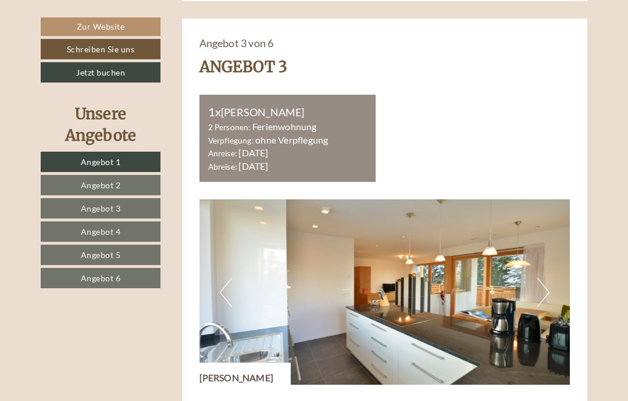
click at [545, 278] on button "Next" at bounding box center [543, 292] width 12 height 29
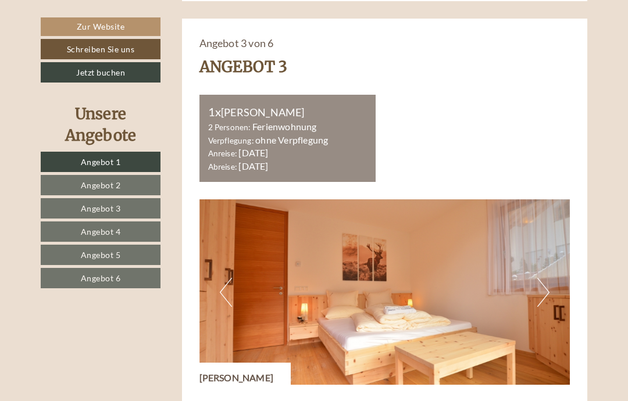
click at [547, 278] on button "Next" at bounding box center [543, 292] width 12 height 29
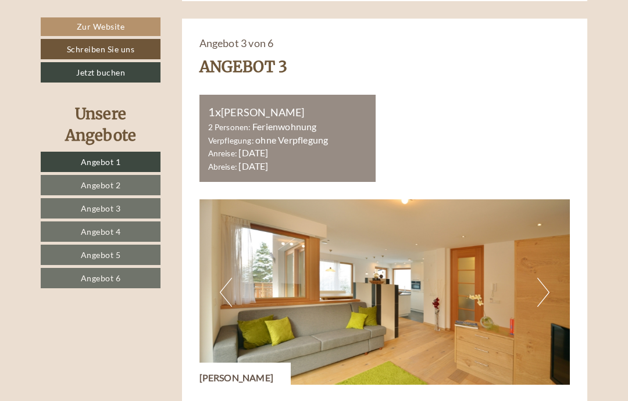
click at [546, 278] on button "Next" at bounding box center [543, 292] width 12 height 29
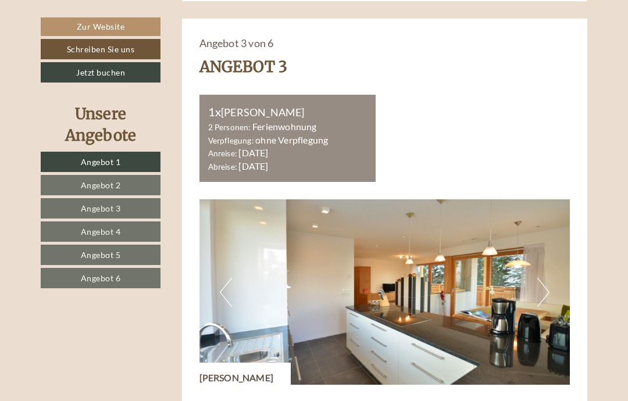
click at [546, 278] on button "Next" at bounding box center [543, 292] width 12 height 29
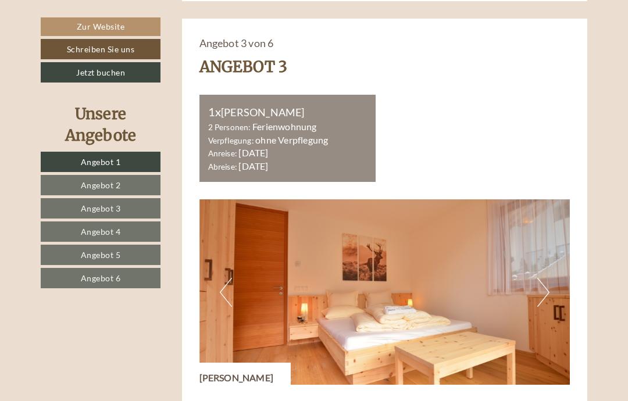
click at [546, 278] on button "Next" at bounding box center [543, 292] width 12 height 29
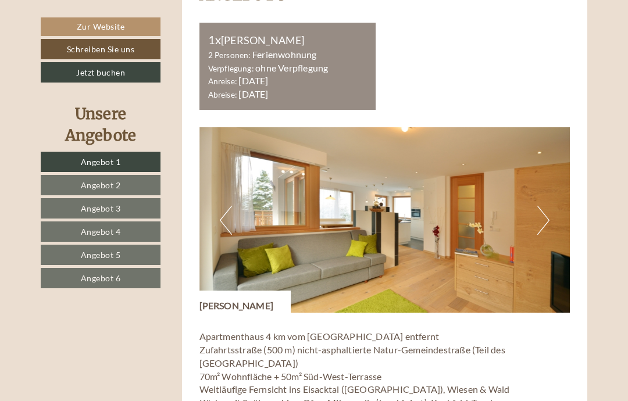
scroll to position [2102, 0]
